Goal: Information Seeking & Learning: Learn about a topic

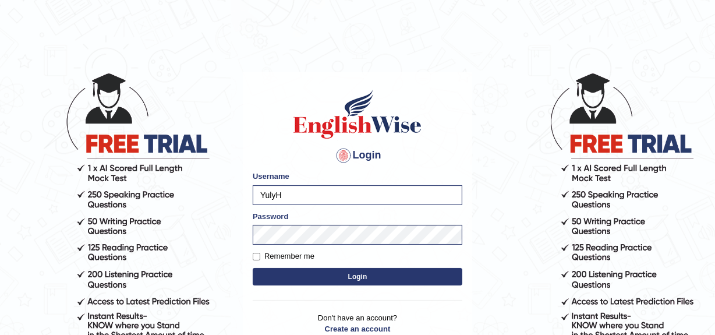
click at [332, 273] on button "Login" at bounding box center [358, 276] width 210 height 17
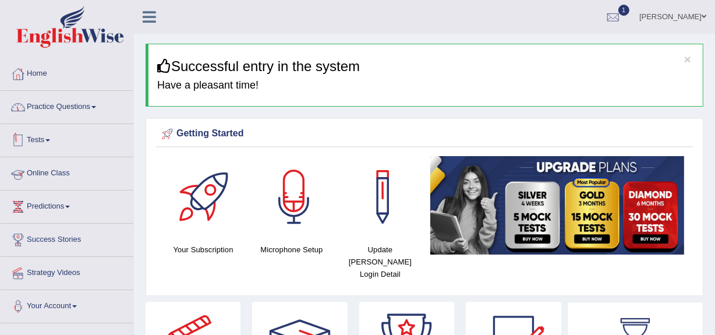
click at [59, 107] on link "Practice Questions" at bounding box center [67, 105] width 133 height 29
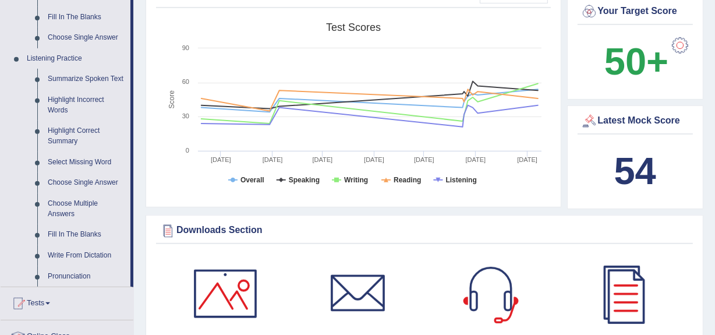
scroll to position [477, 0]
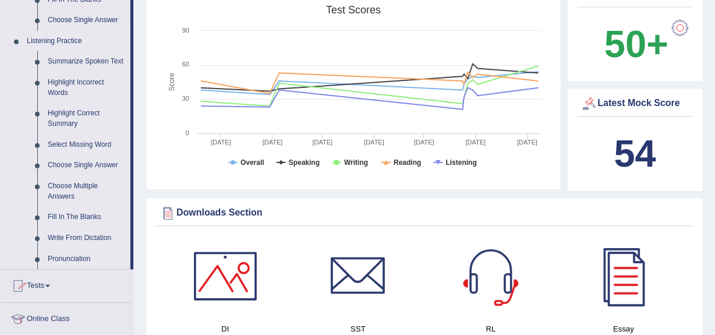
click at [65, 238] on link "Write From Dictation" at bounding box center [87, 238] width 88 height 21
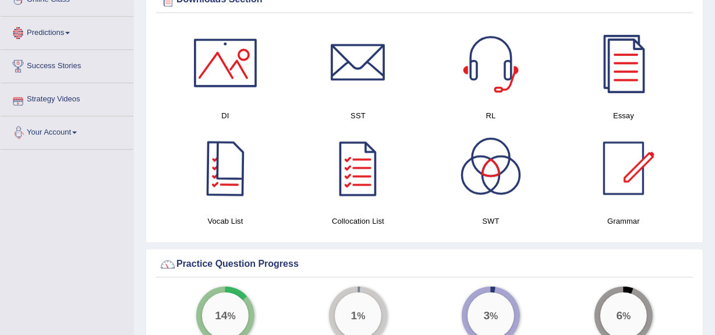
scroll to position [780, 0]
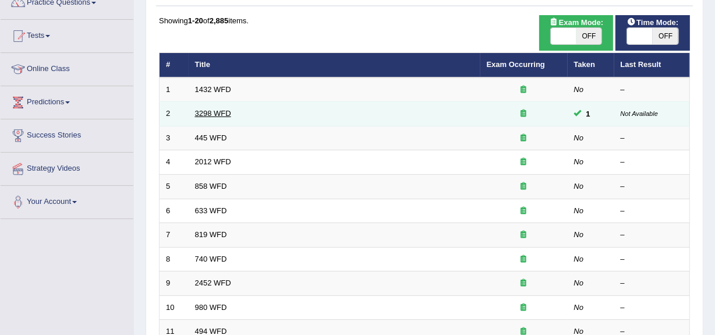
scroll to position [105, 0]
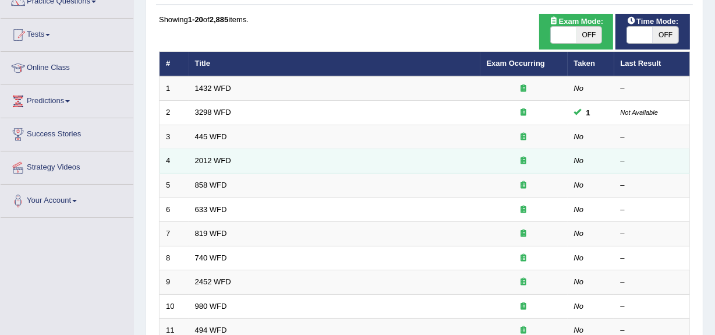
drag, startPoint x: 217, startPoint y: 137, endPoint x: 365, endPoint y: 150, distance: 148.6
click at [217, 137] on link "445 WFD" at bounding box center [211, 136] width 32 height 9
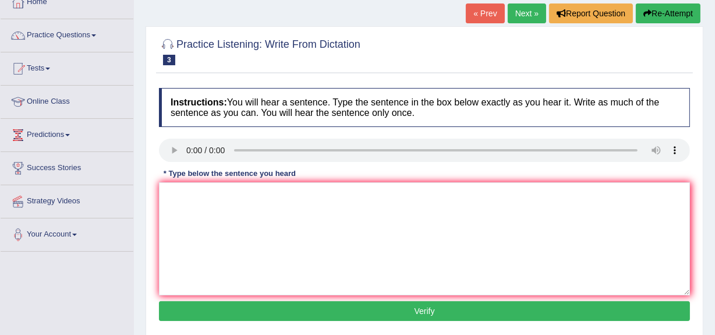
scroll to position [52, 0]
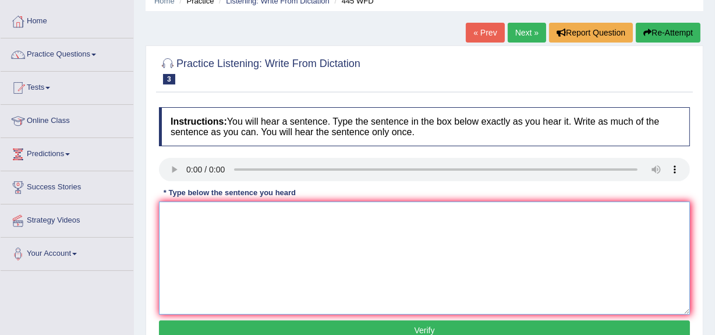
click at [493, 284] on textarea at bounding box center [424, 258] width 531 height 113
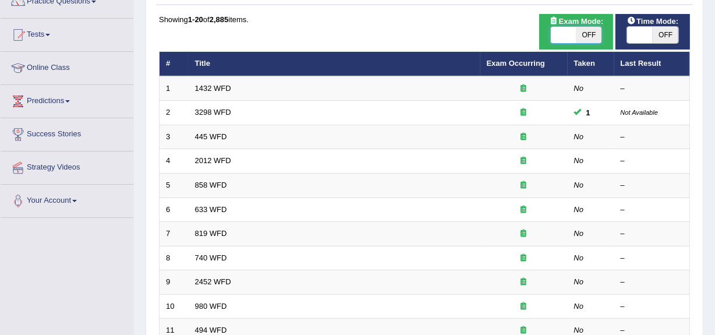
click at [569, 36] on span at bounding box center [564, 35] width 26 height 16
click at [646, 34] on span at bounding box center [640, 35] width 26 height 16
checkbox input "true"
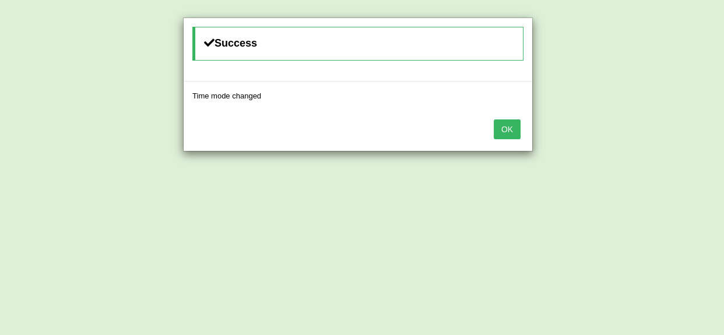
click at [497, 131] on button "OK" at bounding box center [506, 129] width 27 height 20
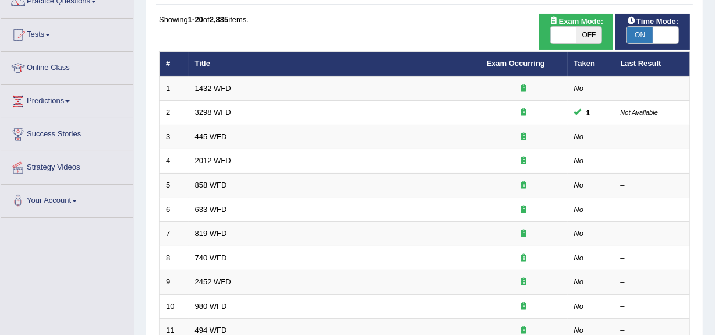
click at [566, 32] on span at bounding box center [564, 35] width 26 height 16
drag, startPoint x: 567, startPoint y: 34, endPoint x: 586, endPoint y: 41, distance: 19.4
click at [567, 34] on span at bounding box center [564, 35] width 26 height 16
click at [566, 34] on span at bounding box center [564, 35] width 26 height 16
checkbox input "true"
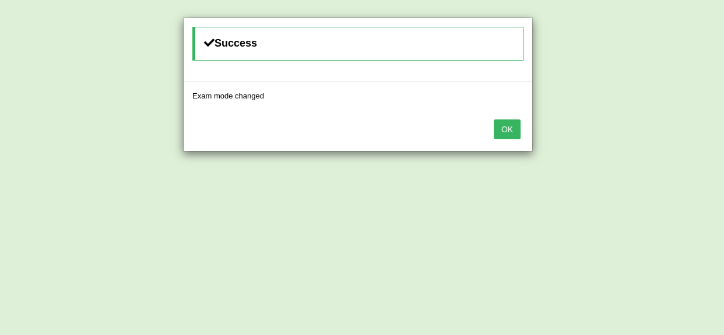
click at [252, 186] on div "Success Exam mode changed OK" at bounding box center [362, 167] width 724 height 335
click at [506, 121] on button "OK" at bounding box center [506, 129] width 27 height 20
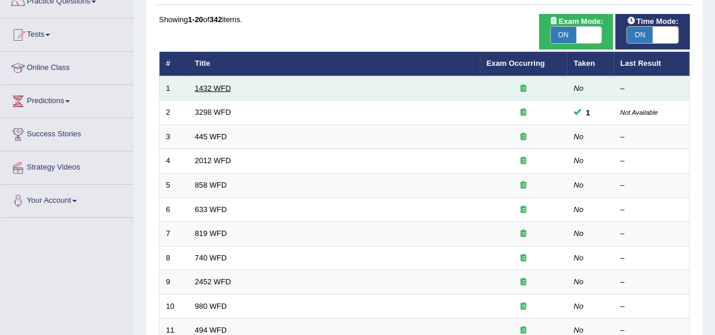
click at [215, 87] on link "1432 WFD" at bounding box center [213, 88] width 36 height 9
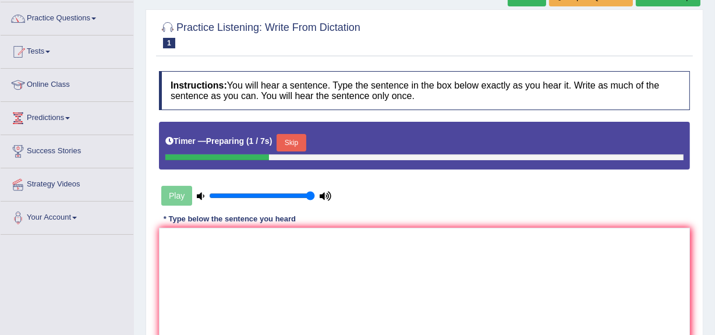
scroll to position [105, 0]
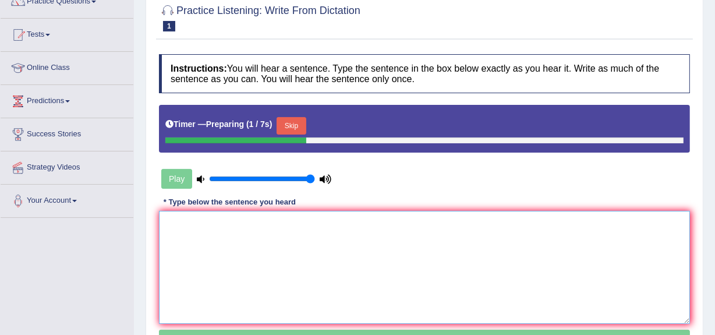
click at [315, 238] on textarea at bounding box center [424, 267] width 531 height 113
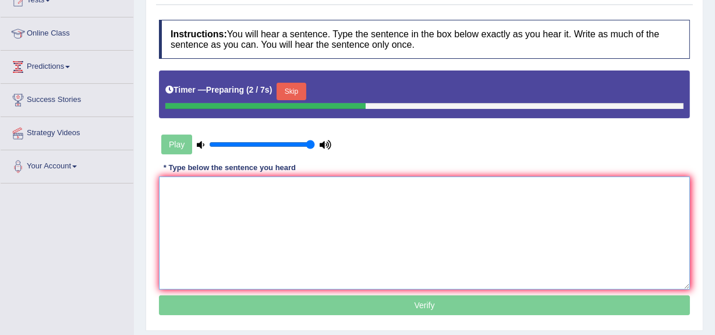
scroll to position [158, 0]
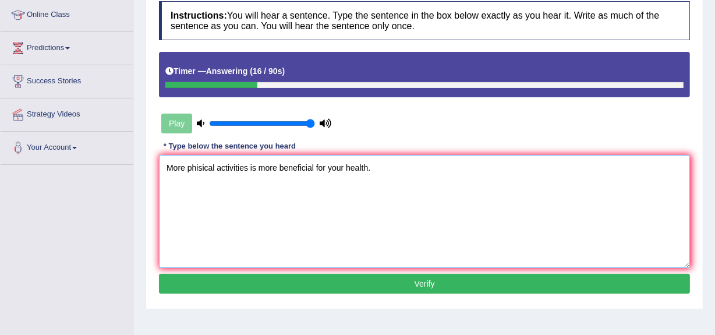
click at [198, 166] on textarea "More phisical activities is more beneficial for your health." at bounding box center [424, 211] width 531 height 113
type textarea "More physical activities is more beneficial for your health."
click at [353, 278] on button "Verify" at bounding box center [424, 284] width 531 height 20
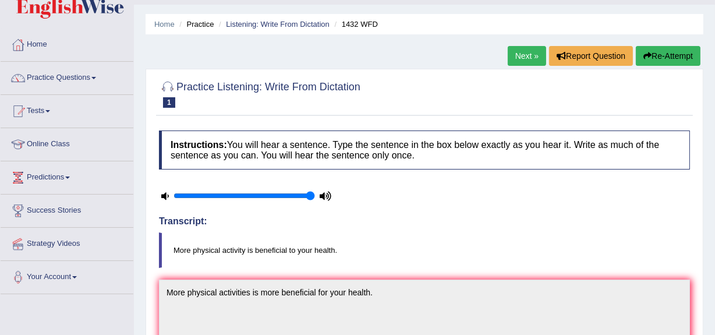
scroll to position [0, 0]
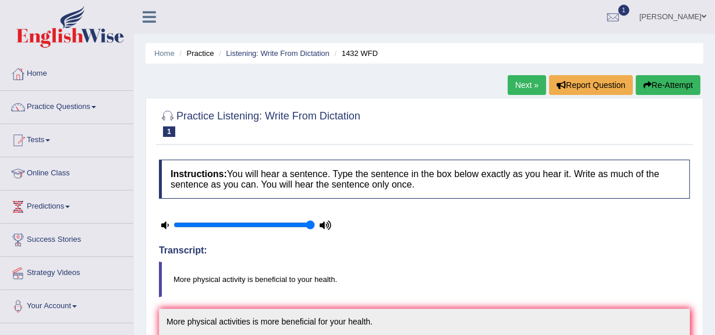
click at [528, 87] on link "Next »" at bounding box center [527, 85] width 38 height 20
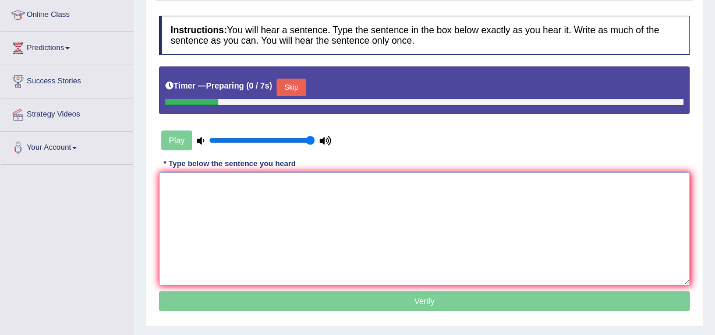
click at [330, 228] on textarea at bounding box center [424, 228] width 531 height 113
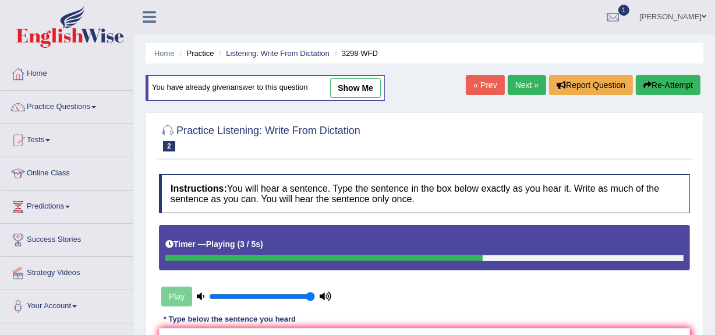
drag, startPoint x: 657, startPoint y: 76, endPoint x: 668, endPoint y: 84, distance: 14.1
click at [658, 77] on button "Re-Attempt" at bounding box center [668, 85] width 65 height 20
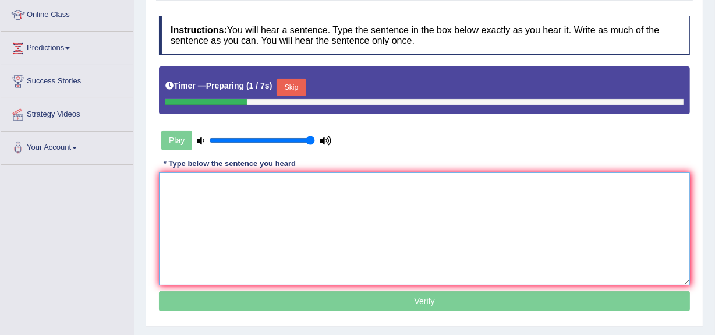
click at [491, 192] on textarea at bounding box center [424, 228] width 531 height 113
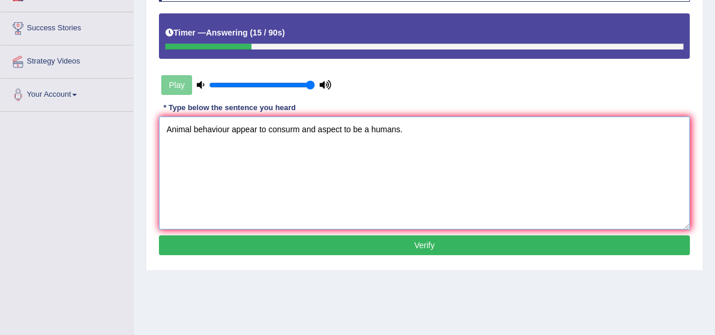
click at [297, 129] on textarea "Animal behaviour appear to consurm and aspect to be a humans." at bounding box center [424, 173] width 531 height 113
type textarea "Animal behaviour appear to consume and aspect to be a humans."
click at [385, 243] on button "Verify" at bounding box center [424, 245] width 531 height 20
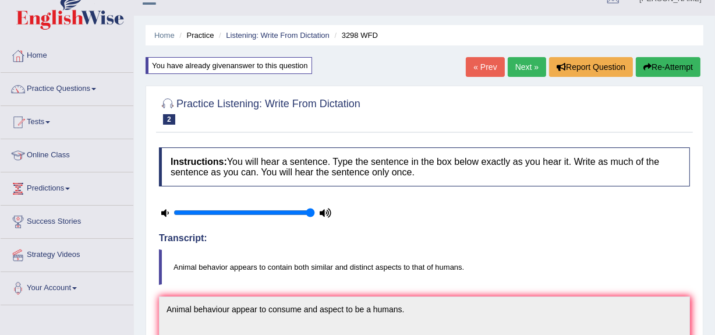
scroll to position [0, 0]
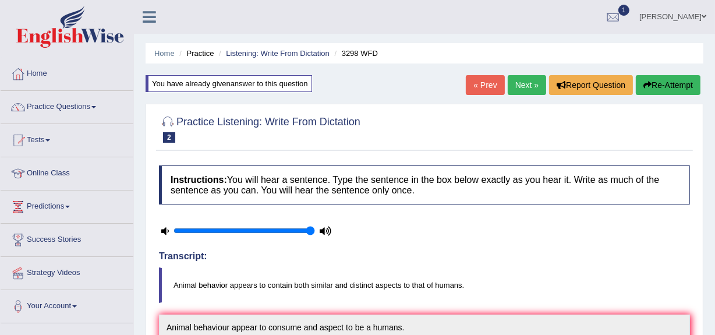
drag, startPoint x: 530, startPoint y: 82, endPoint x: 528, endPoint y: 112, distance: 30.3
click at [530, 83] on link "Next »" at bounding box center [527, 85] width 38 height 20
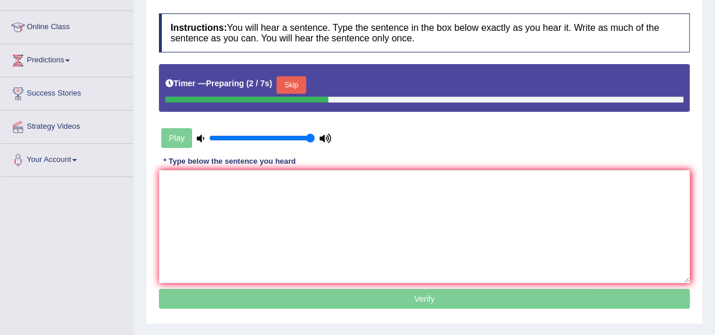
scroll to position [158, 0]
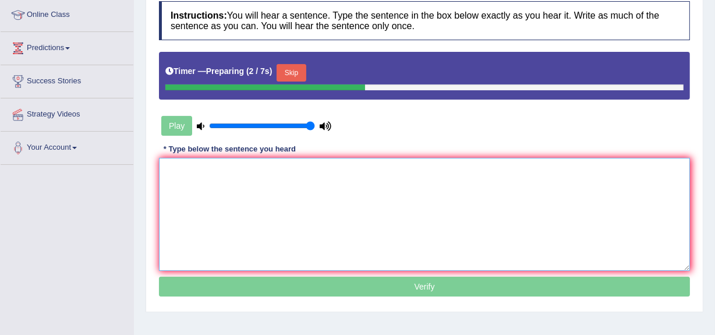
click at [367, 198] on textarea at bounding box center [424, 214] width 531 height 113
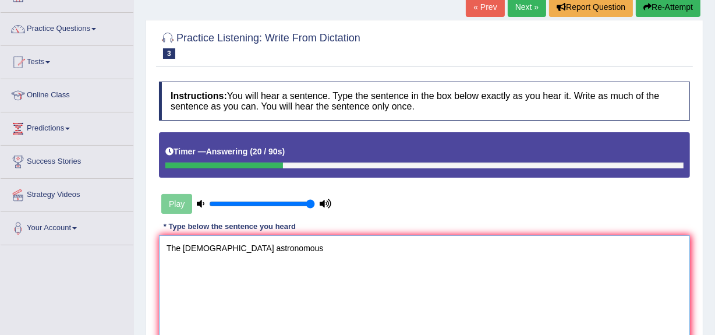
scroll to position [0, 0]
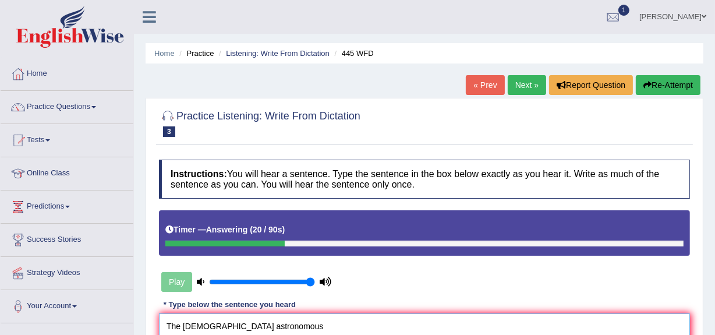
type textarea "The American astronomous"
click at [661, 82] on button "Re-Attempt" at bounding box center [668, 85] width 65 height 20
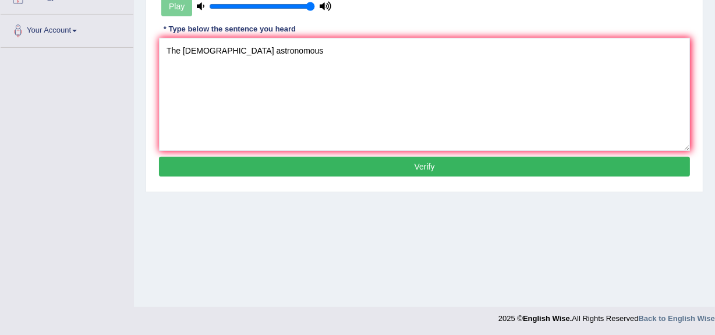
scroll to position [276, 0]
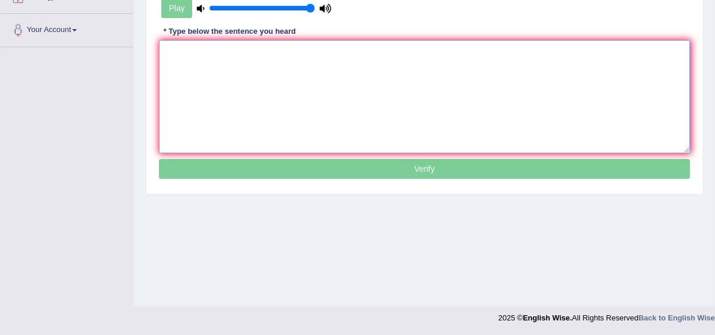
click at [320, 100] on textarea at bounding box center [424, 96] width 531 height 113
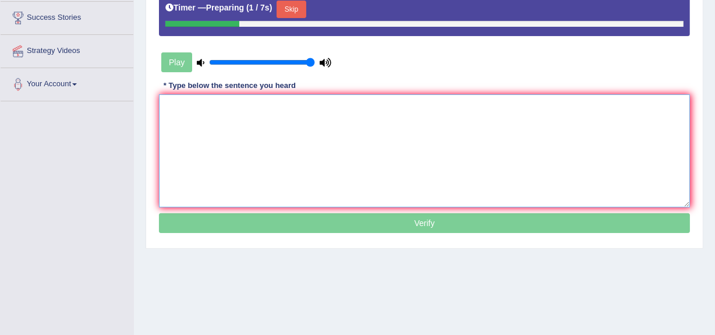
scroll to position [170, 0]
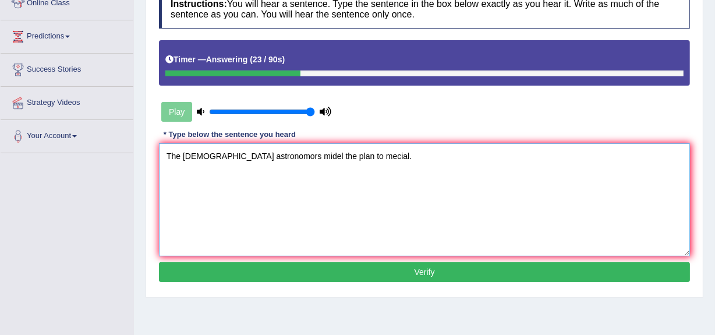
type textarea "The [DEMOGRAPHIC_DATA] astronomors midel the plan to mecial."
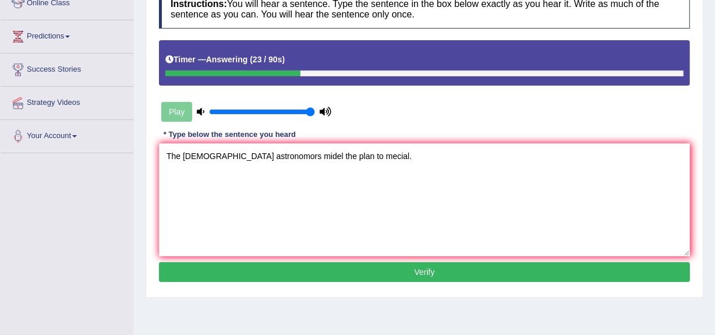
click at [320, 272] on button "Verify" at bounding box center [424, 272] width 531 height 20
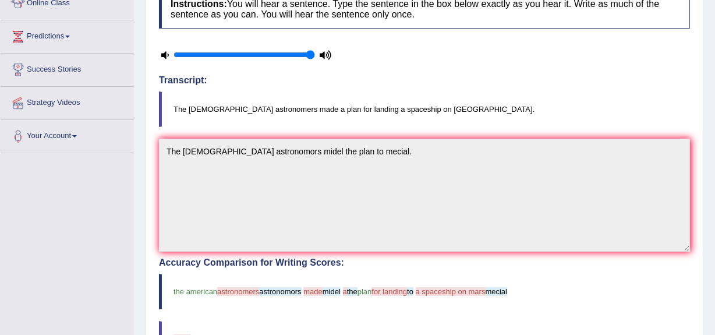
click at [377, 104] on blockquote "The [DEMOGRAPHIC_DATA] astronomers made a plan for landing a spaceship on [GEOG…" at bounding box center [424, 109] width 531 height 36
drag, startPoint x: 354, startPoint y: 108, endPoint x: 387, endPoint y: 113, distance: 33.0
click at [393, 112] on blockquote "The [DEMOGRAPHIC_DATA] astronomers made a plan for landing a spaceship on [GEOG…" at bounding box center [424, 109] width 531 height 36
drag, startPoint x: 371, startPoint y: 111, endPoint x: 365, endPoint y: 121, distance: 11.5
click at [371, 111] on blockquote "The [DEMOGRAPHIC_DATA] astronomers made a plan for landing a spaceship on [GEOG…" at bounding box center [424, 109] width 531 height 36
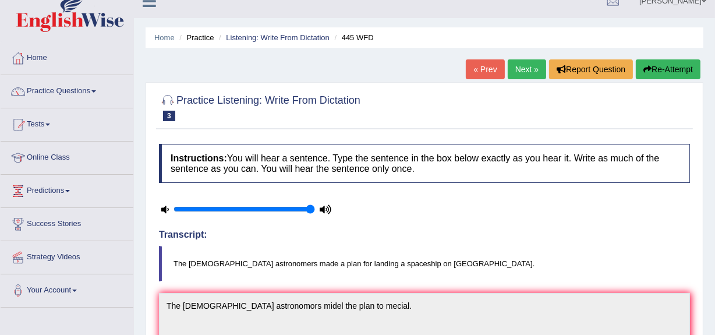
scroll to position [0, 0]
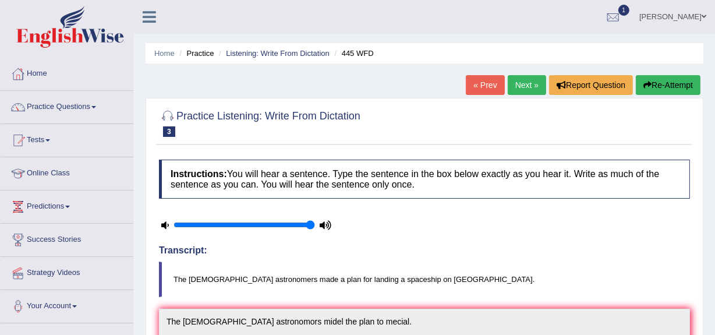
click at [665, 86] on button "Re-Attempt" at bounding box center [668, 85] width 65 height 20
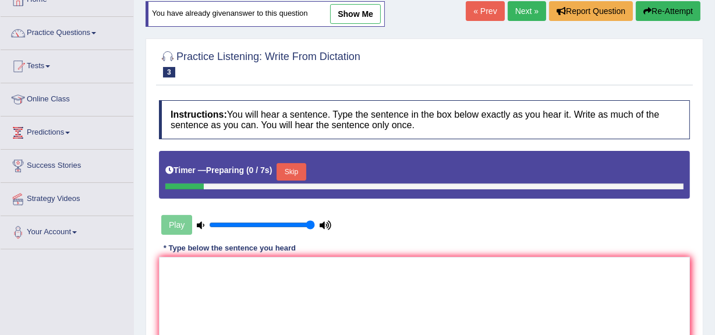
scroll to position [158, 0]
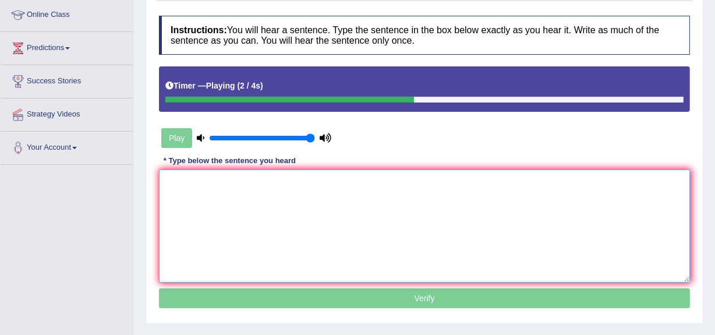
click at [232, 209] on textarea at bounding box center [424, 226] width 531 height 113
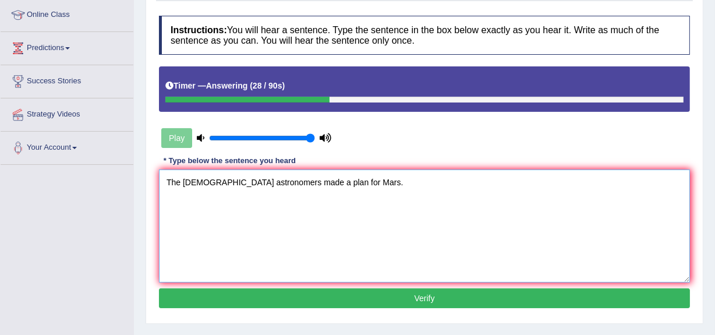
type textarea "The American astronomers made a plan for Mars."
click at [434, 297] on button "Verify" at bounding box center [424, 298] width 531 height 20
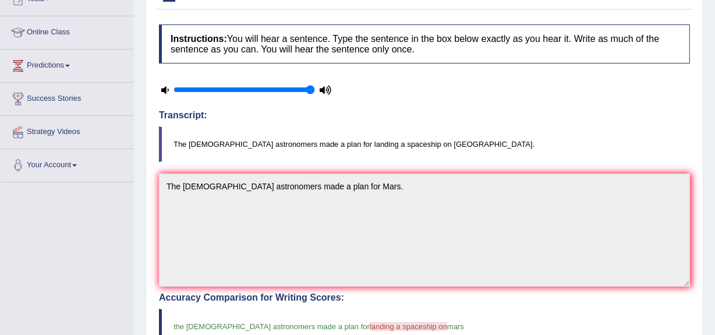
scroll to position [0, 0]
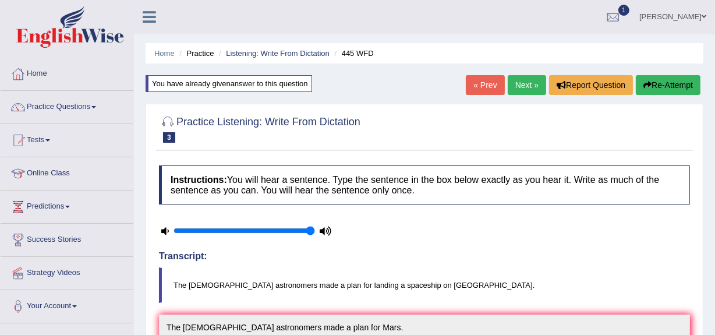
click at [523, 80] on link "Next »" at bounding box center [527, 85] width 38 height 20
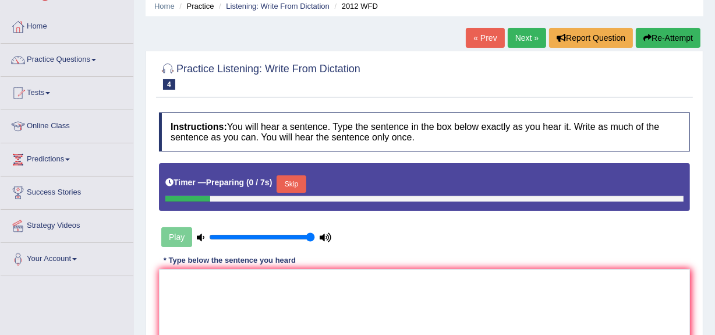
scroll to position [158, 0]
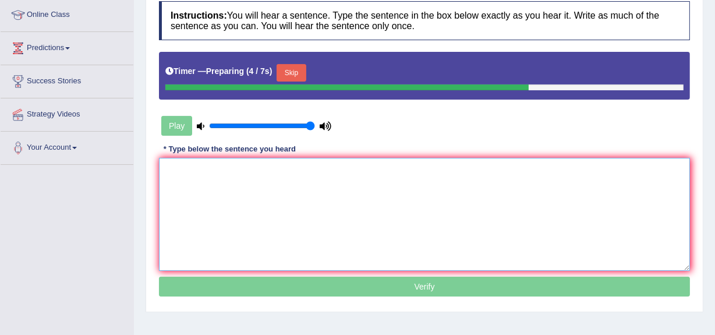
click at [492, 199] on textarea at bounding box center [424, 214] width 531 height 113
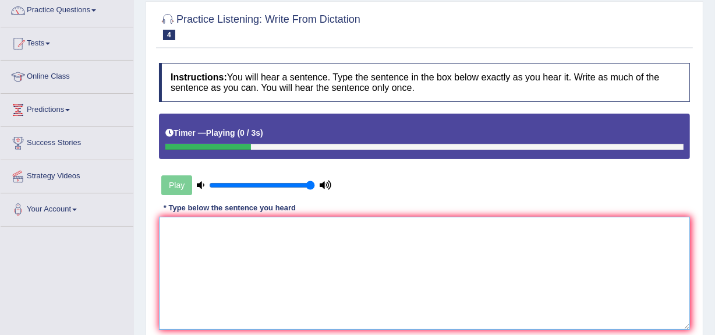
scroll to position [52, 0]
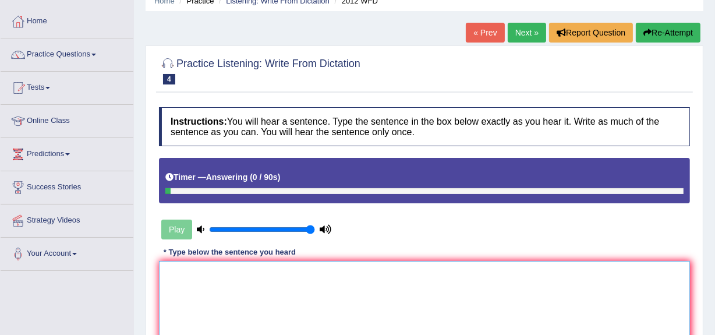
click at [412, 295] on textarea at bounding box center [424, 317] width 531 height 113
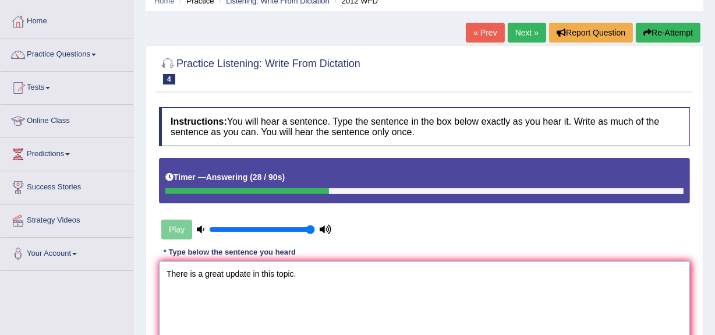
click at [252, 276] on textarea "There is a great update in this topic." at bounding box center [424, 317] width 531 height 113
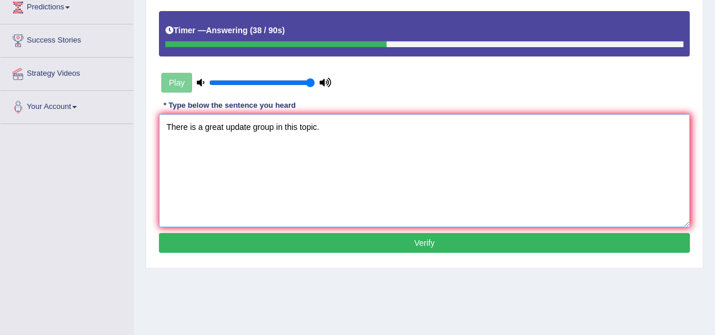
scroll to position [211, 0]
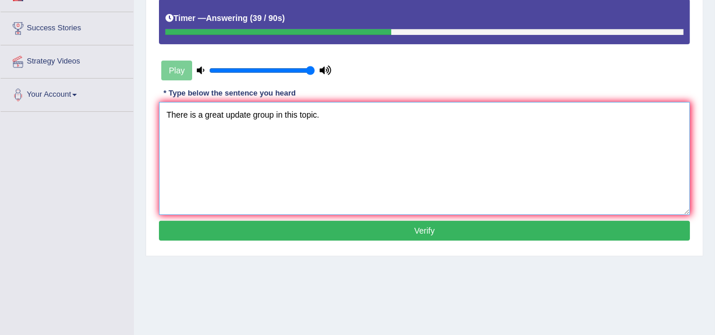
type textarea "There is a great update group in this topic."
click at [567, 237] on button "Verify" at bounding box center [424, 231] width 531 height 20
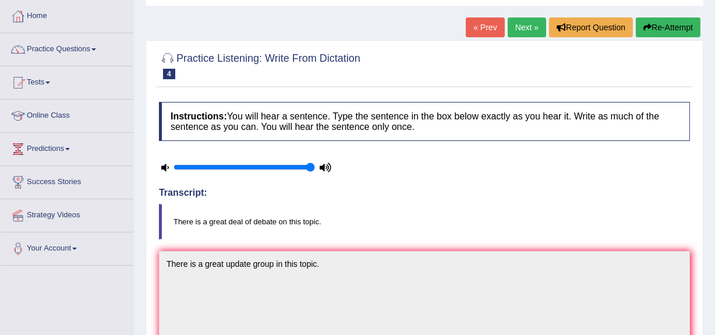
scroll to position [52, 0]
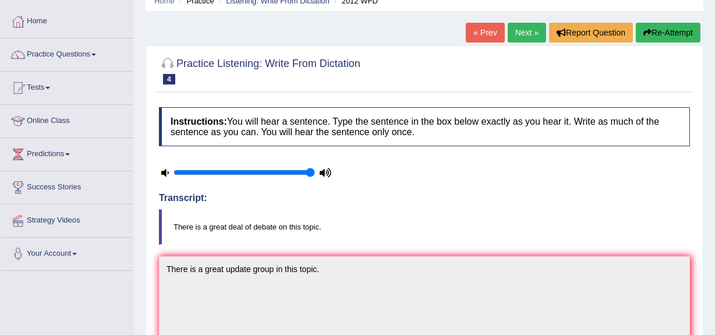
click at [515, 29] on link "Next »" at bounding box center [527, 33] width 38 height 20
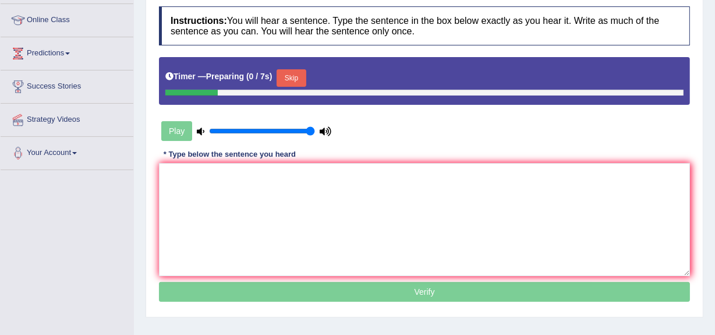
scroll to position [158, 0]
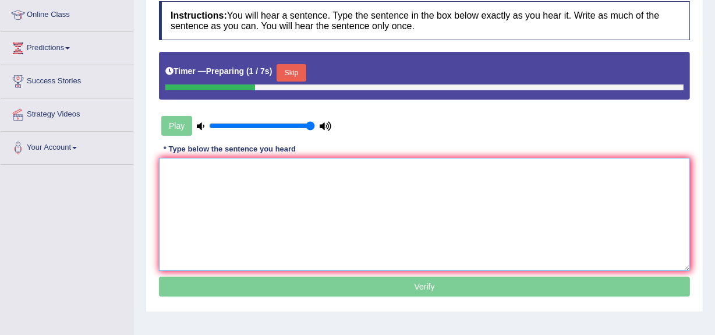
click at [368, 203] on textarea at bounding box center [424, 214] width 531 height 113
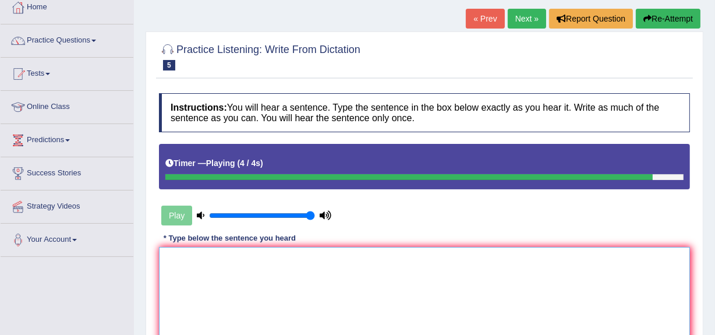
scroll to position [0, 0]
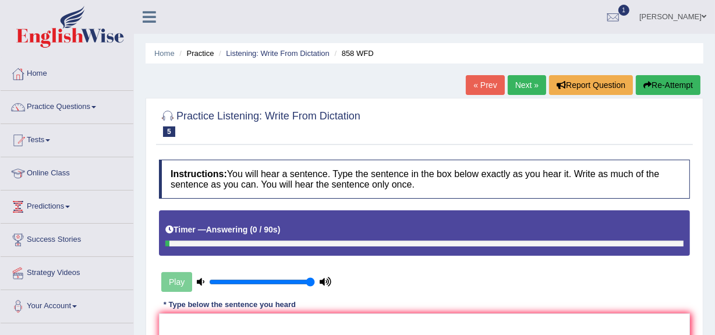
click at [651, 77] on button "Re-Attempt" at bounding box center [668, 85] width 65 height 20
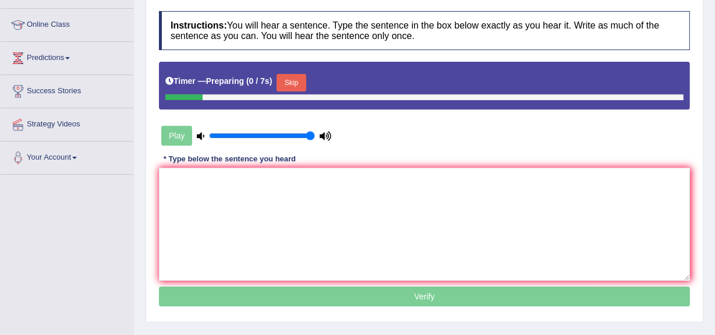
scroll to position [158, 0]
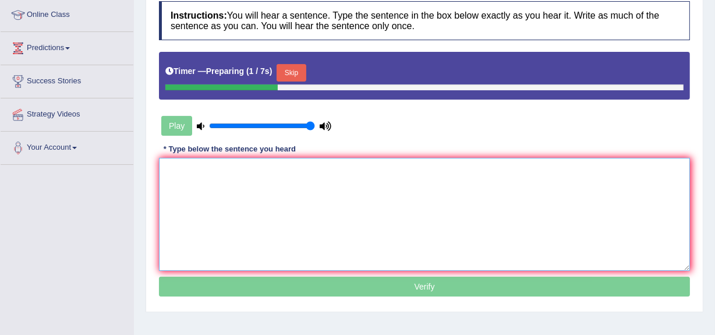
click at [362, 223] on textarea at bounding box center [424, 214] width 531 height 113
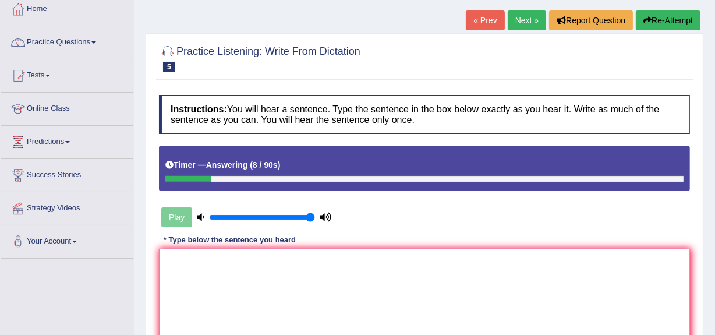
scroll to position [52, 0]
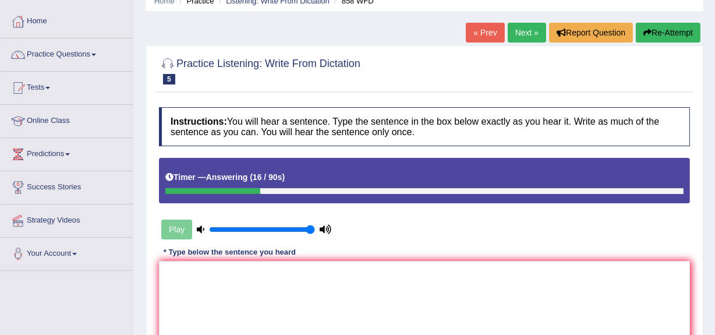
click at [643, 27] on button "Re-Attempt" at bounding box center [668, 33] width 65 height 20
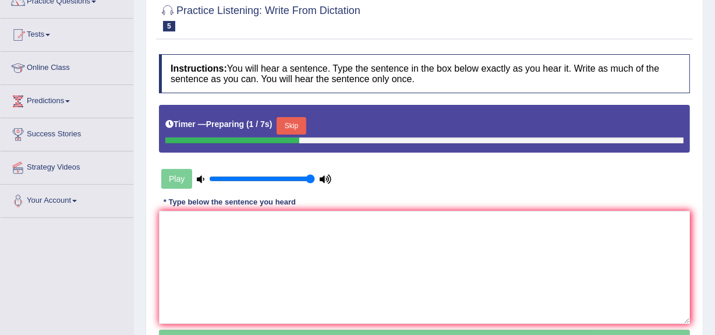
scroll to position [158, 0]
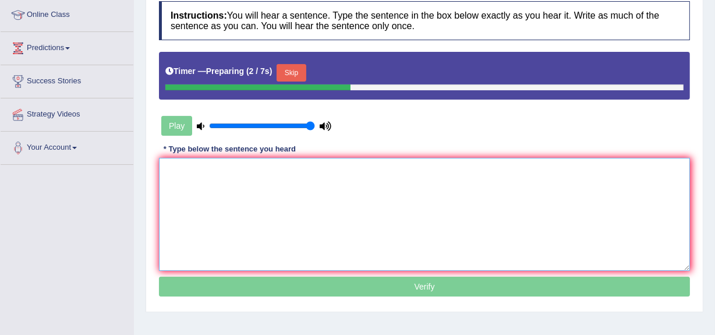
click at [298, 202] on textarea at bounding box center [424, 214] width 531 height 113
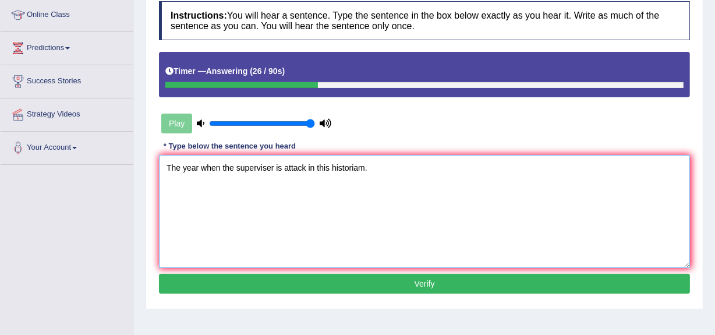
type textarea "The year when the superviser is attack in this historiam."
click at [317, 286] on button "Verify" at bounding box center [424, 284] width 531 height 20
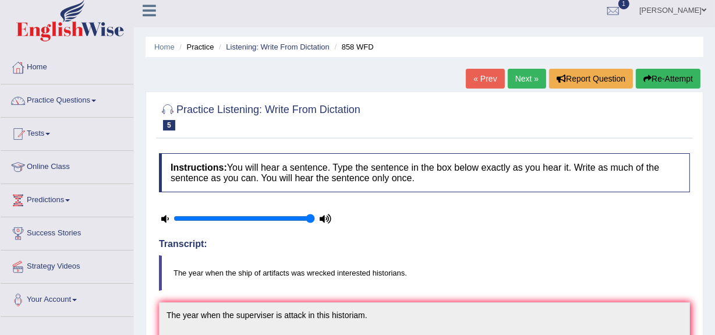
scroll to position [0, 0]
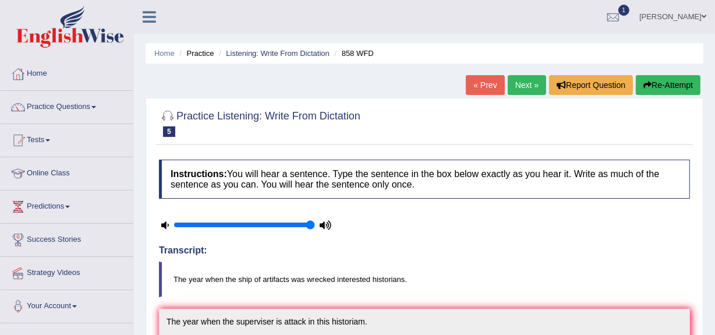
click at [524, 84] on link "Next »" at bounding box center [527, 85] width 38 height 20
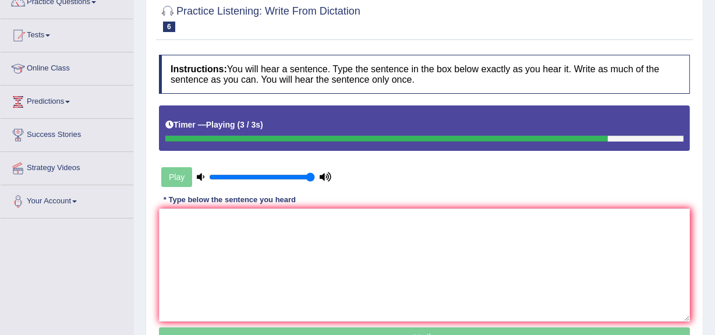
scroll to position [105, 0]
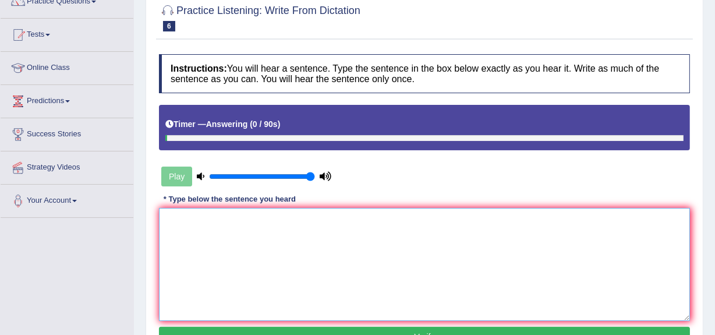
click at [311, 243] on textarea at bounding box center [424, 264] width 531 height 113
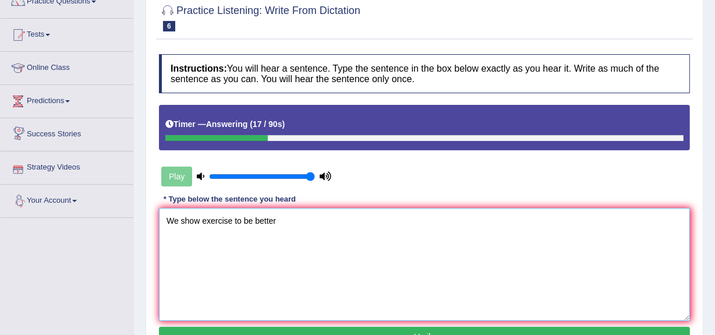
click at [201, 225] on textarea "We show exercise to be better" at bounding box center [424, 264] width 531 height 113
click at [199, 221] on textarea "We show exercise to be better" at bounding box center [424, 264] width 531 height 113
click at [255, 216] on textarea "We show the exercise to be better" at bounding box center [424, 264] width 531 height 113
click at [313, 221] on textarea "We show the exercise to fell be better" at bounding box center [424, 264] width 531 height 113
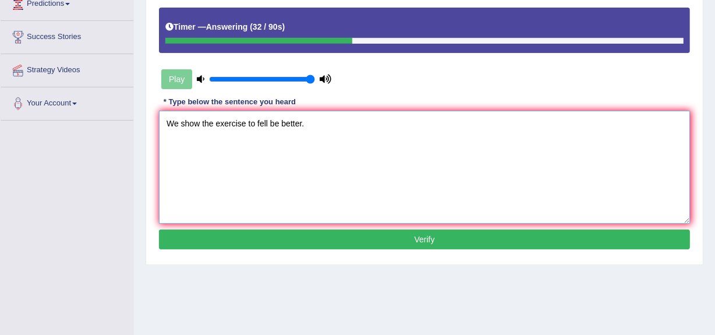
scroll to position [211, 0]
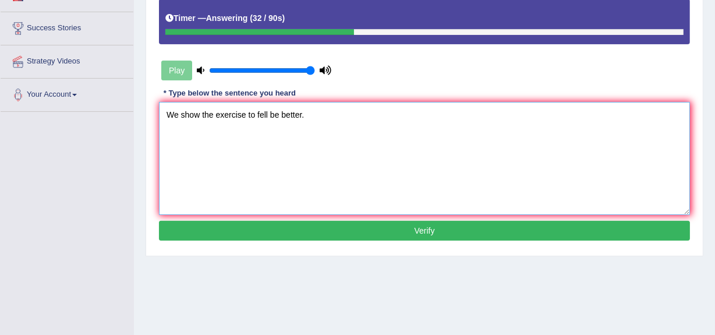
type textarea "We show the exercise to fell be better."
click at [361, 229] on button "Verify" at bounding box center [424, 231] width 531 height 20
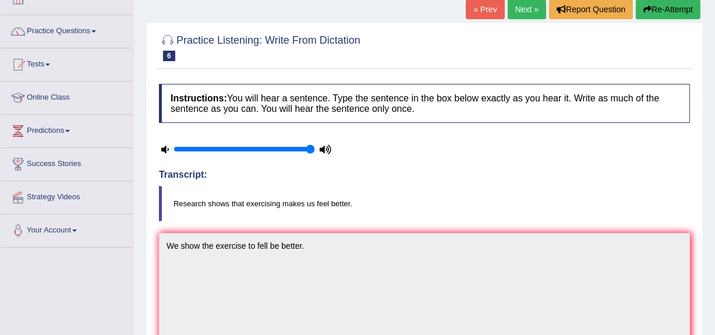
scroll to position [52, 0]
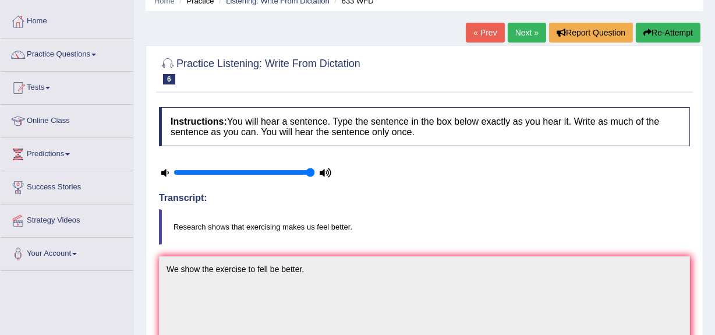
click at [678, 34] on button "Re-Attempt" at bounding box center [668, 33] width 65 height 20
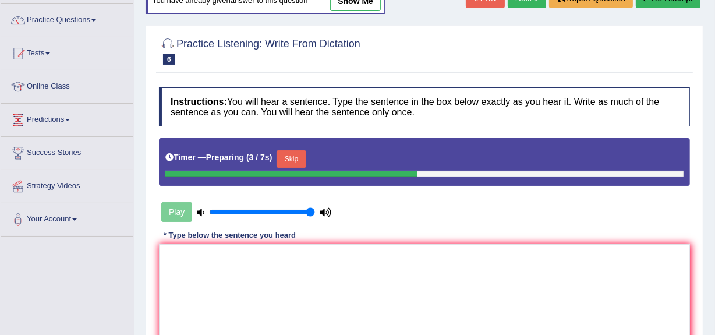
scroll to position [158, 0]
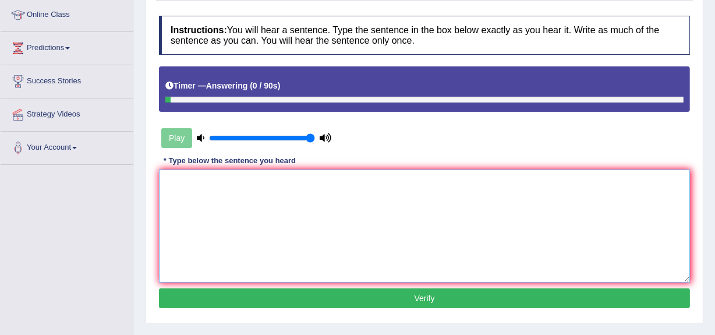
click at [300, 194] on textarea at bounding box center [424, 226] width 531 height 113
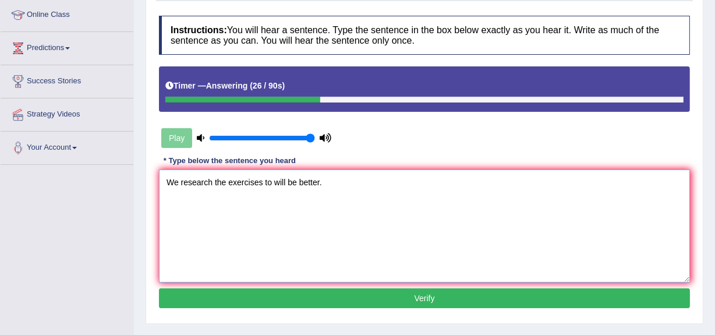
type textarea "We research the exercises to will be better."
click at [351, 301] on button "Verify" at bounding box center [424, 298] width 531 height 20
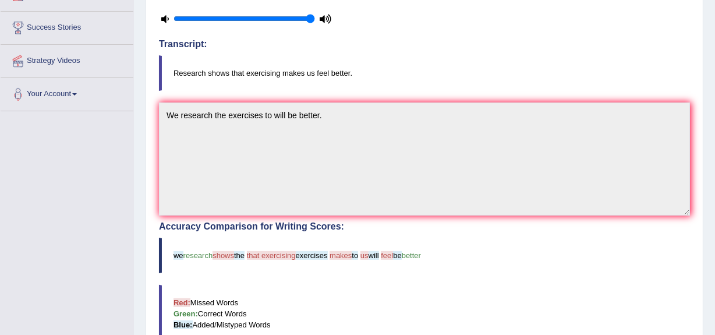
scroll to position [211, 0]
